Goal: Find specific page/section: Find specific page/section

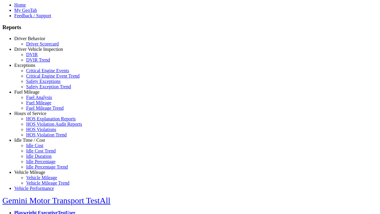
click at [34, 116] on link "Hours of Service" at bounding box center [30, 113] width 32 height 5
click at [39, 121] on link "HOS Explanation Reports" at bounding box center [51, 118] width 50 height 5
